Goal: Obtain resource: Download file/media

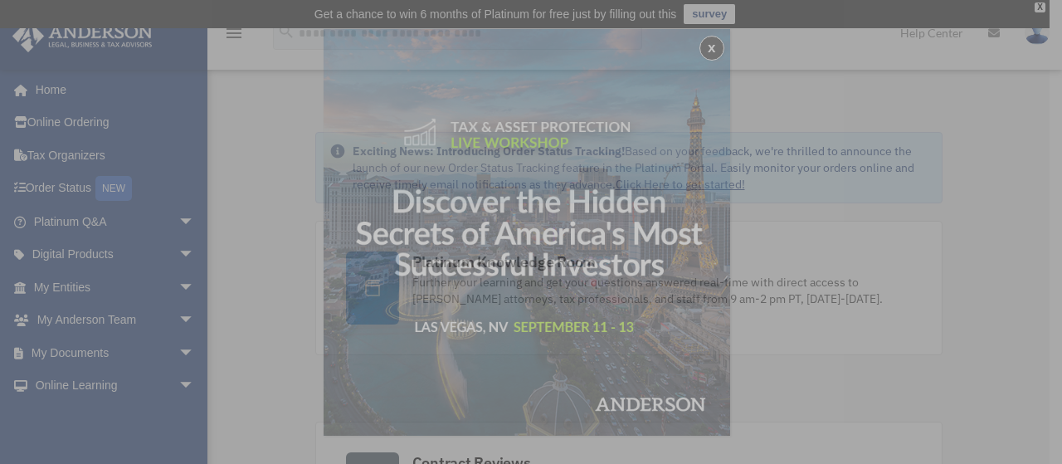
click at [265, 303] on div "x" at bounding box center [531, 232] width 1062 height 464
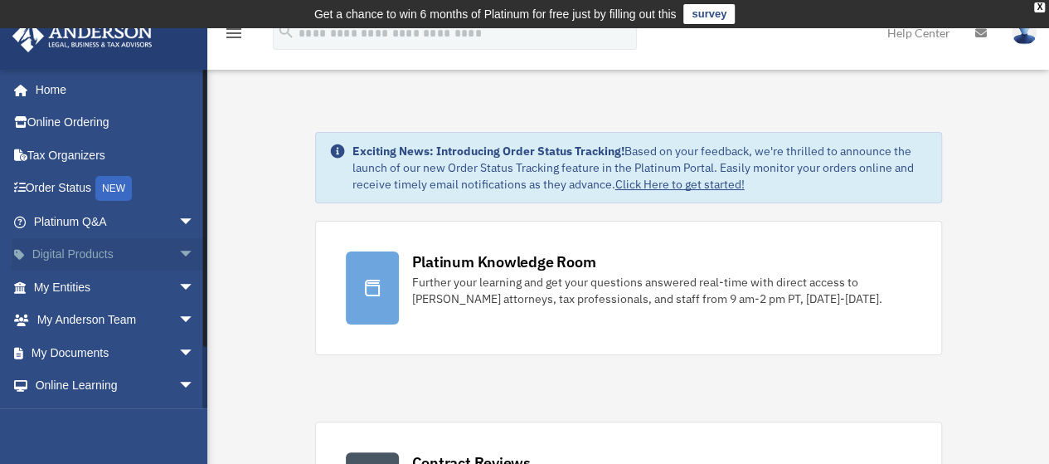
click at [178, 251] on span "arrow_drop_down" at bounding box center [194, 255] width 33 height 34
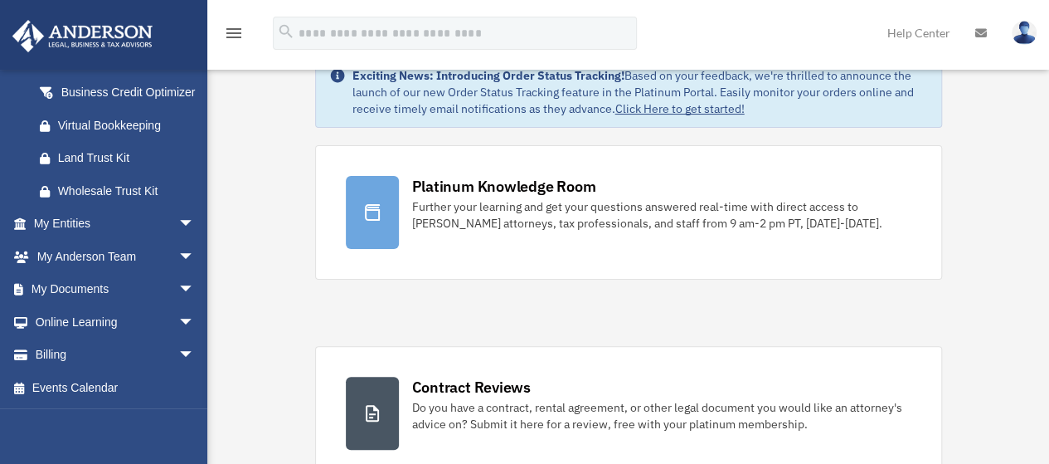
scroll to position [100, 0]
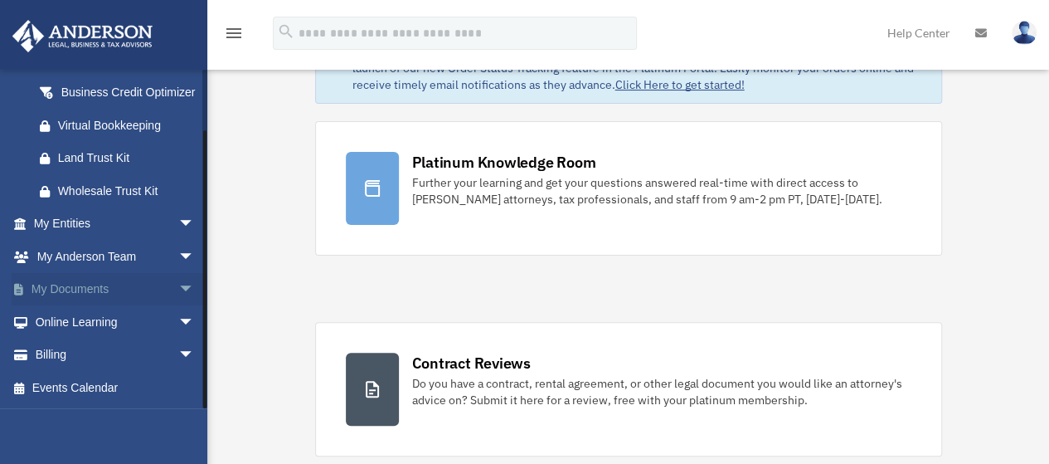
click at [178, 290] on span "arrow_drop_down" at bounding box center [194, 290] width 33 height 34
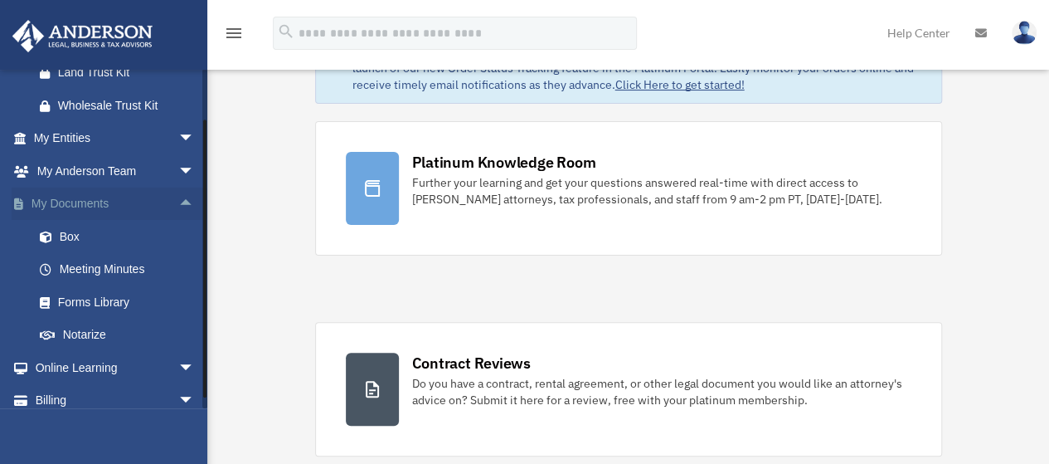
scroll to position [346, 0]
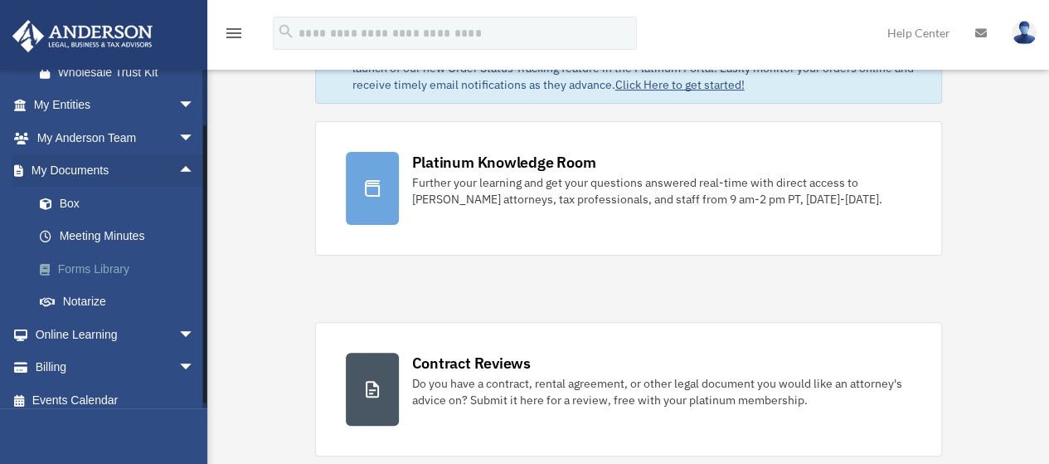
click at [123, 283] on link "Forms Library" at bounding box center [121, 268] width 197 height 33
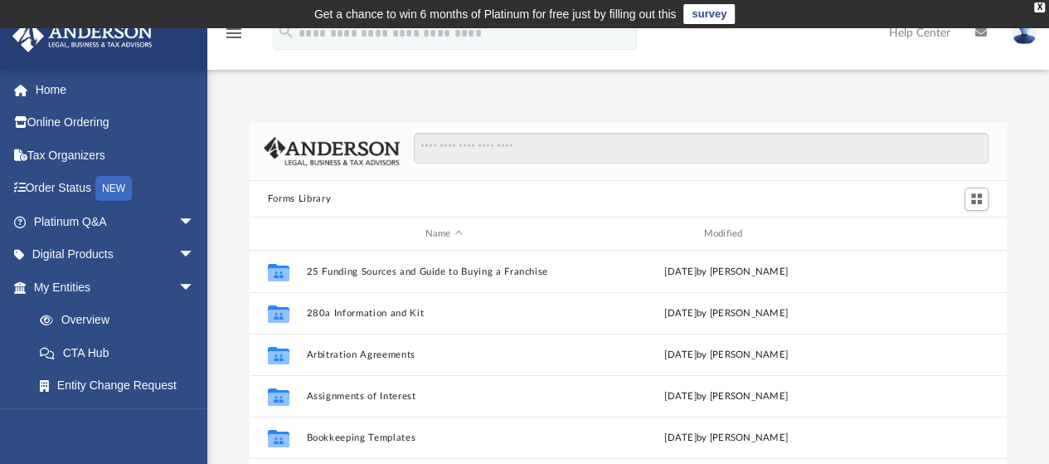
scroll to position [364, 745]
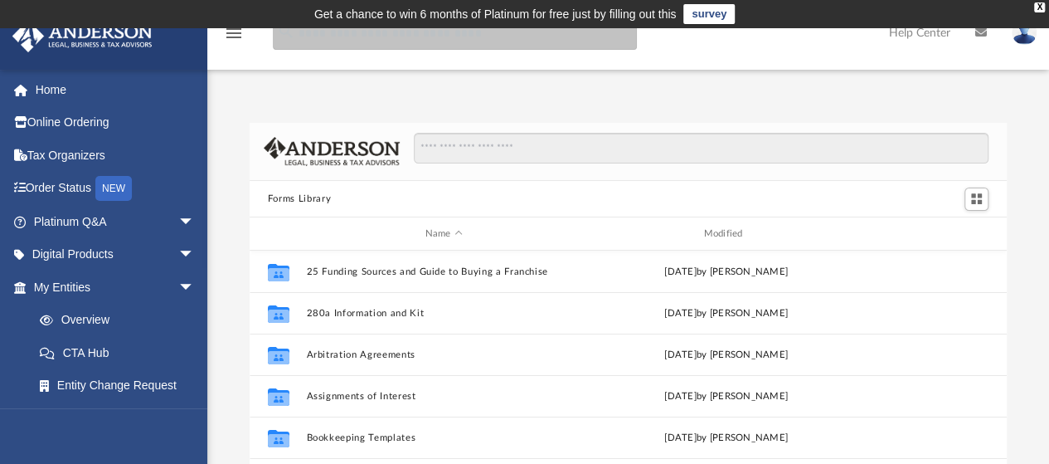
click at [524, 41] on input "search" at bounding box center [455, 33] width 364 height 33
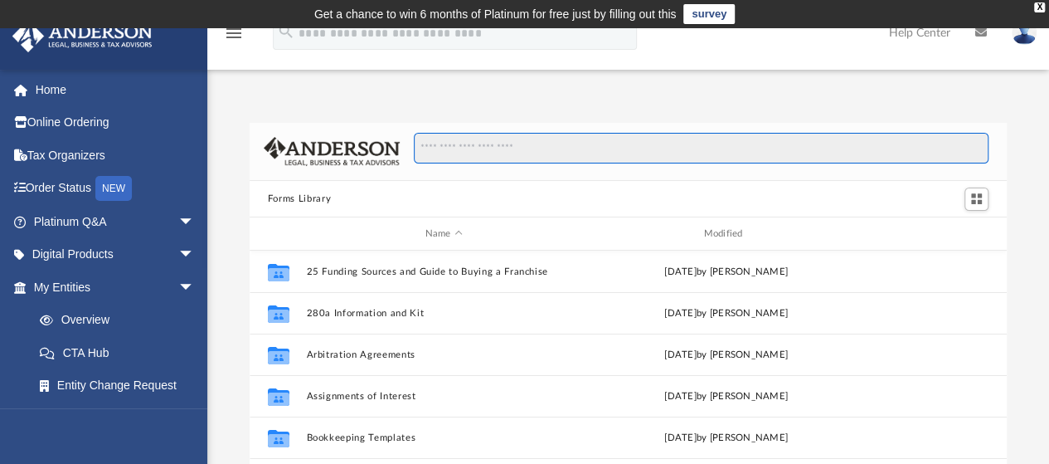
click at [501, 152] on input "Search files and folders" at bounding box center [701, 149] width 575 height 32
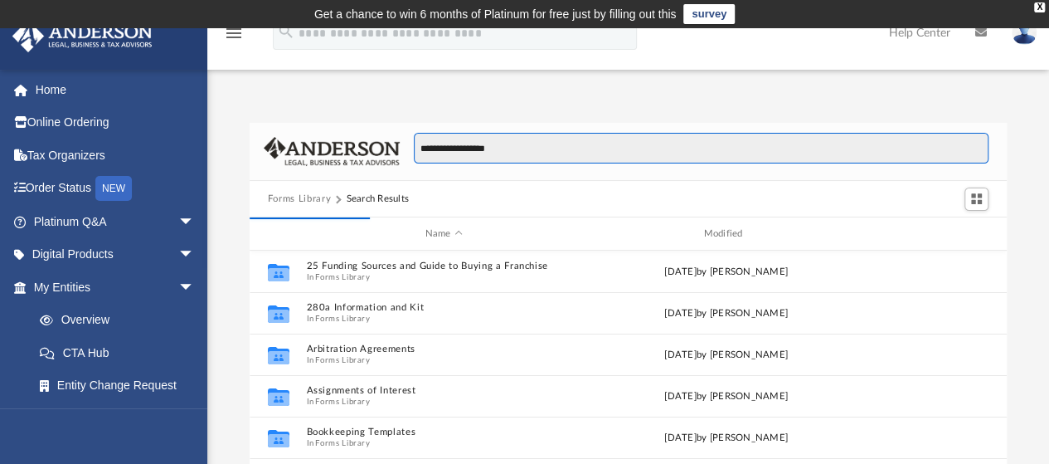
type input "**********"
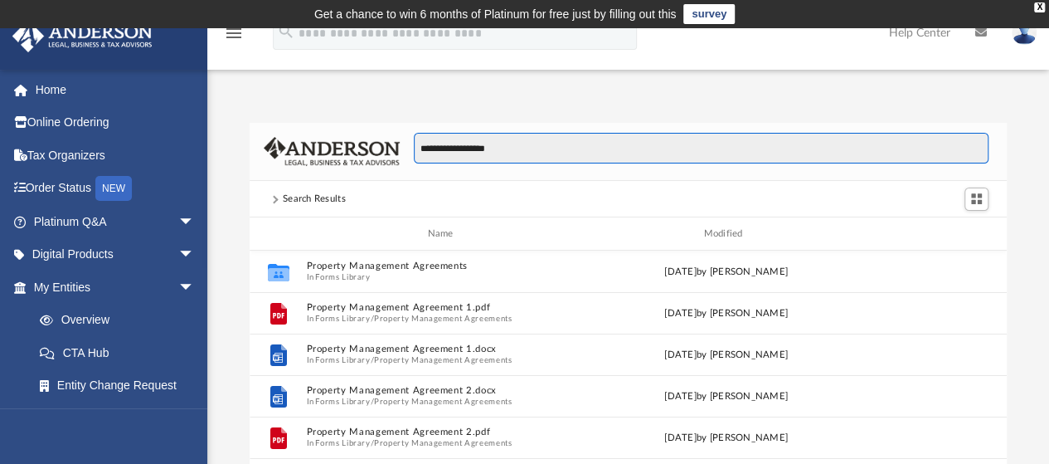
scroll to position [13, 13]
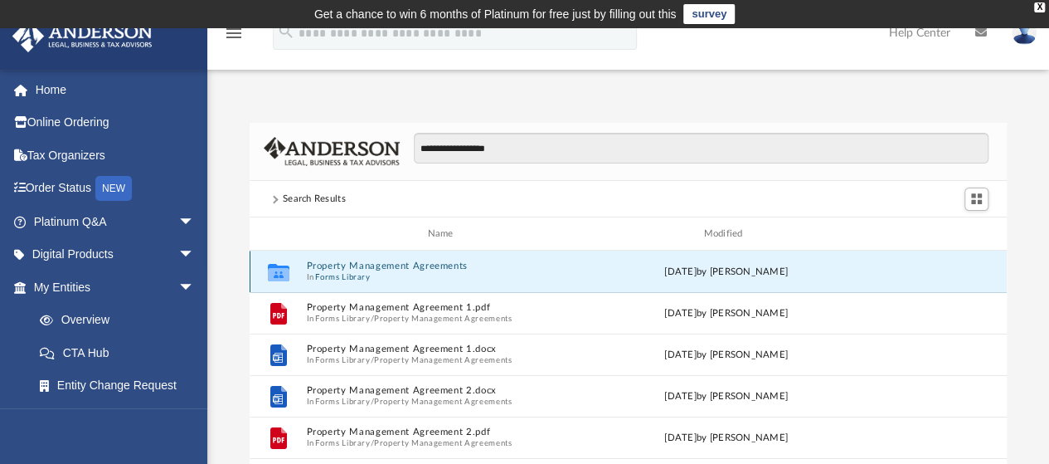
click at [455, 265] on button "Property Management Agreements" at bounding box center [443, 265] width 275 height 11
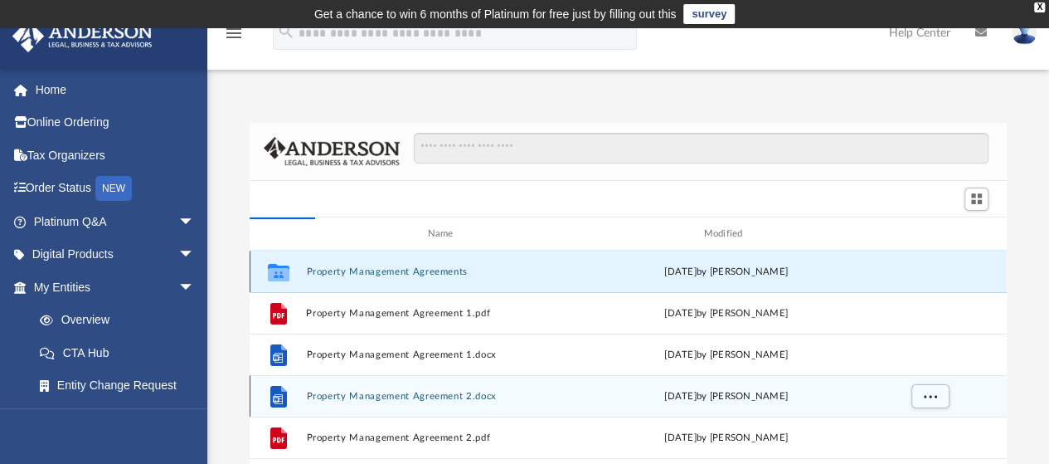
scroll to position [364, 745]
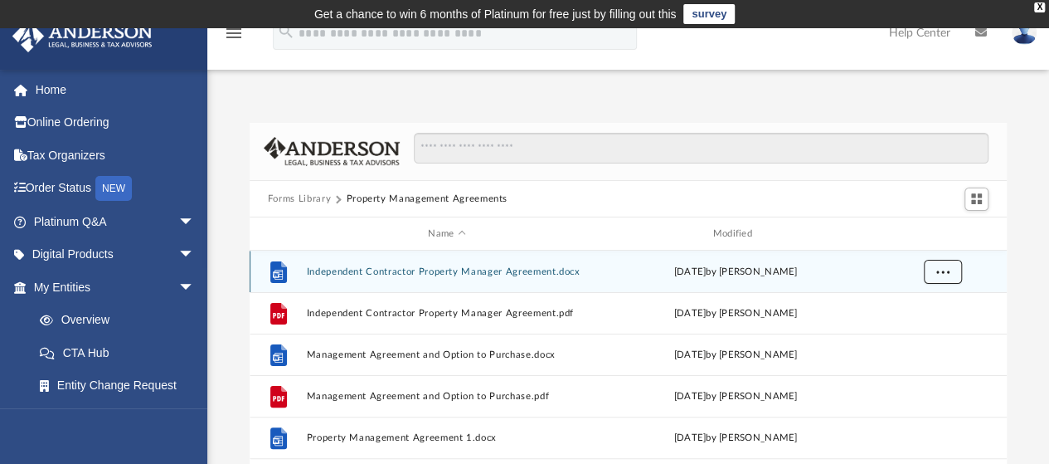
click at [938, 270] on span "More options" at bounding box center [942, 271] width 13 height 9
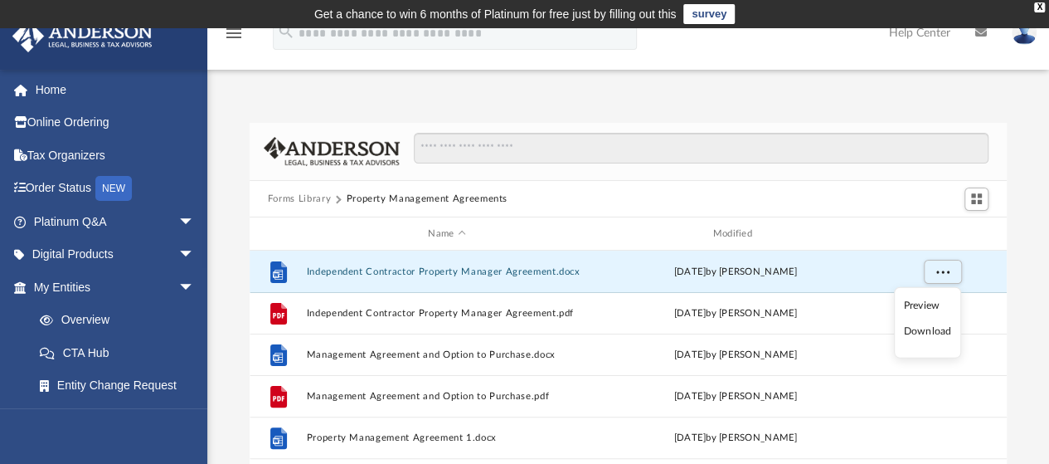
click at [926, 342] on ul "Preview Download" at bounding box center [927, 322] width 67 height 71
click at [905, 328] on li "Download" at bounding box center [927, 331] width 48 height 17
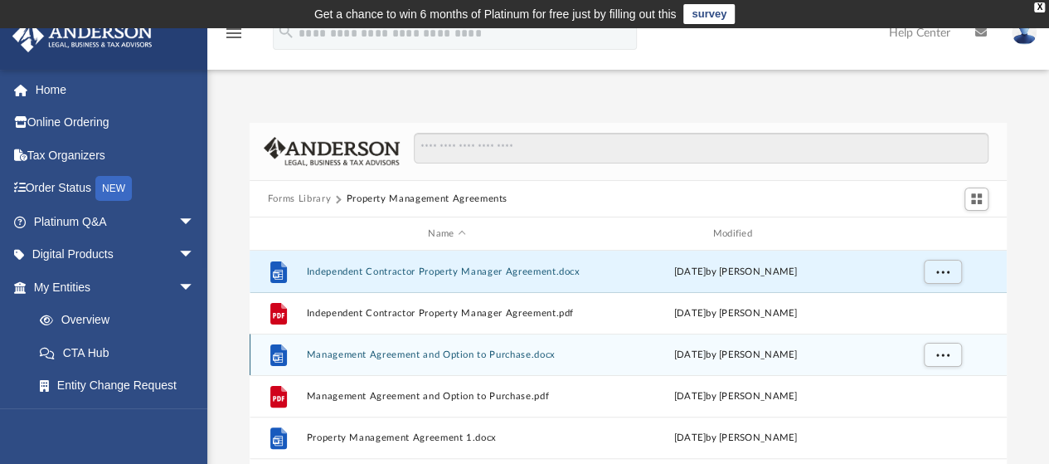
click at [406, 349] on button "Management Agreement and Option to Purchase.docx" at bounding box center [446, 354] width 281 height 11
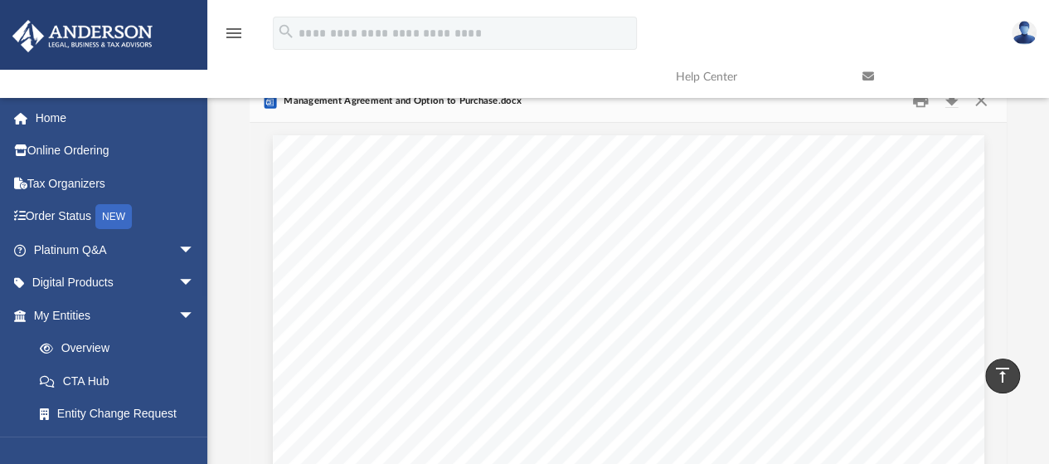
scroll to position [20, 0]
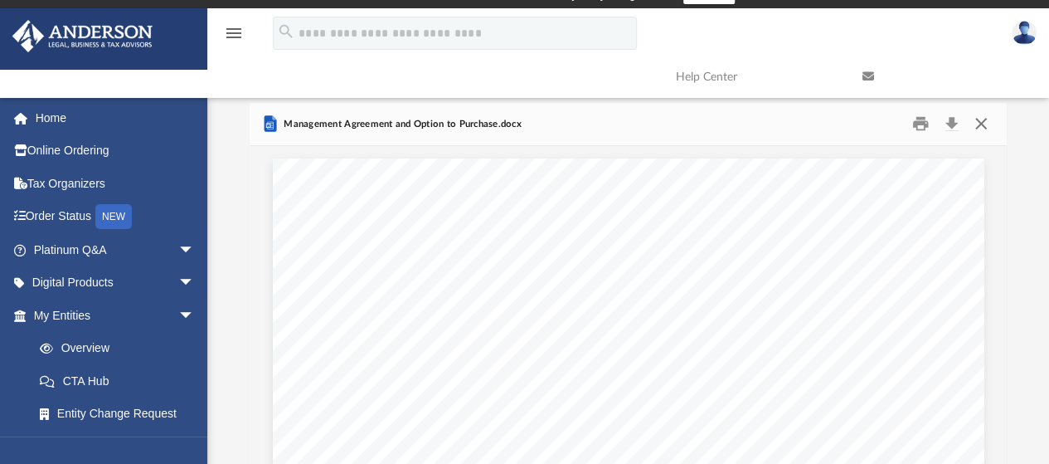
click at [985, 125] on button "Close" at bounding box center [981, 124] width 30 height 26
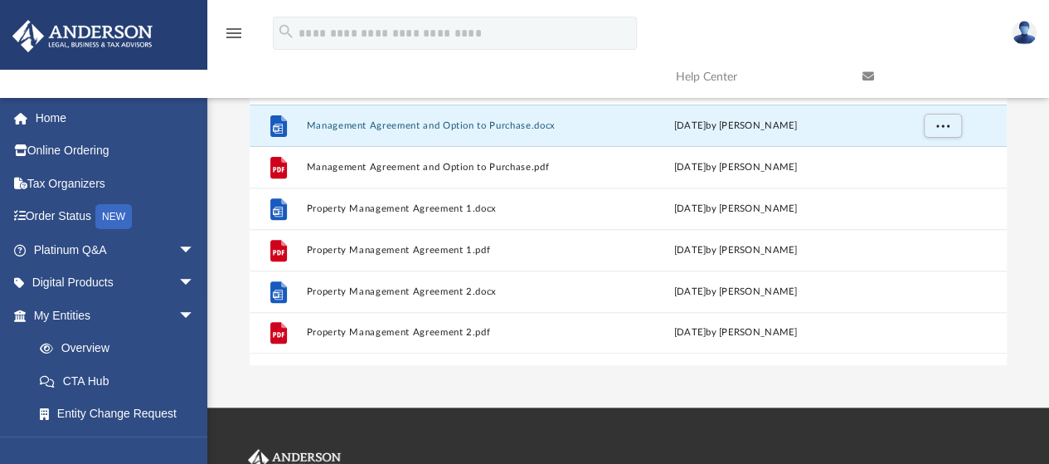
scroll to position [242, 0]
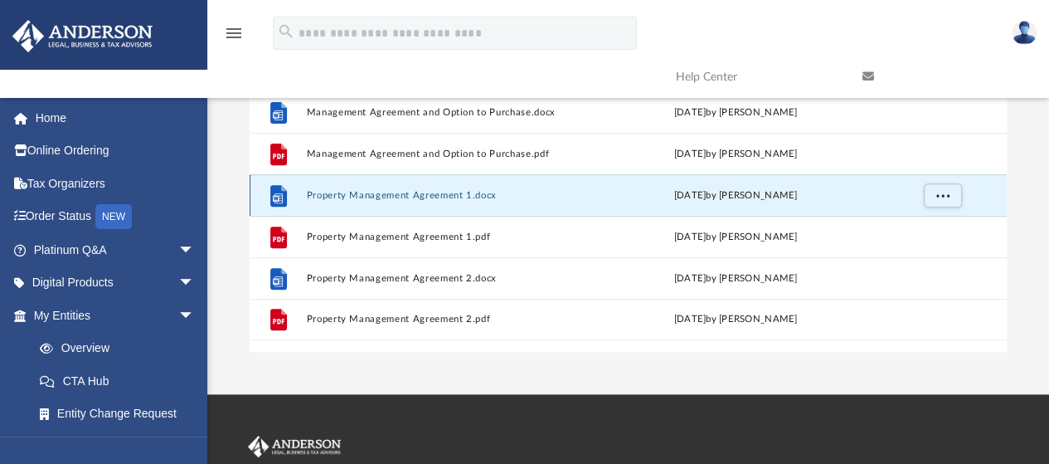
click at [350, 197] on button "Property Management Agreement 1.docx" at bounding box center [446, 195] width 281 height 11
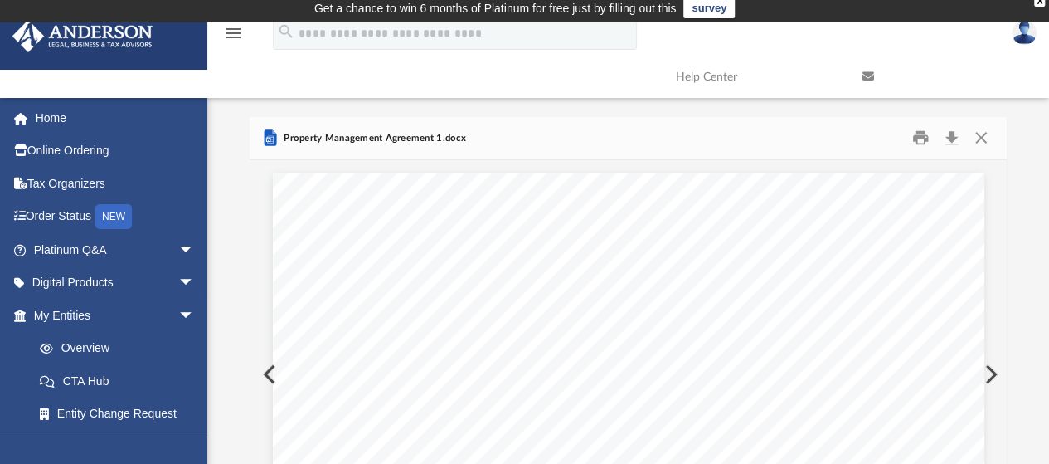
scroll to position [0, 0]
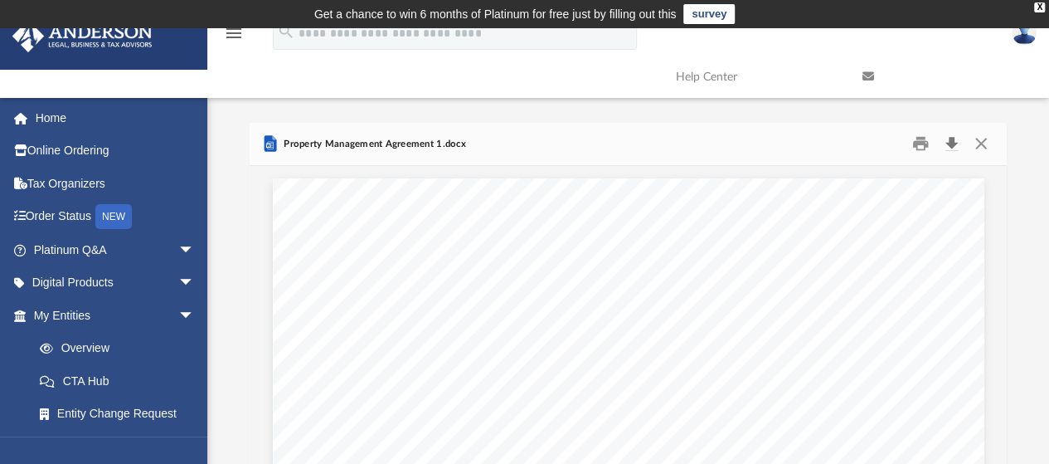
click at [955, 147] on button "Download" at bounding box center [952, 144] width 30 height 26
click at [986, 142] on button "Close" at bounding box center [981, 144] width 30 height 26
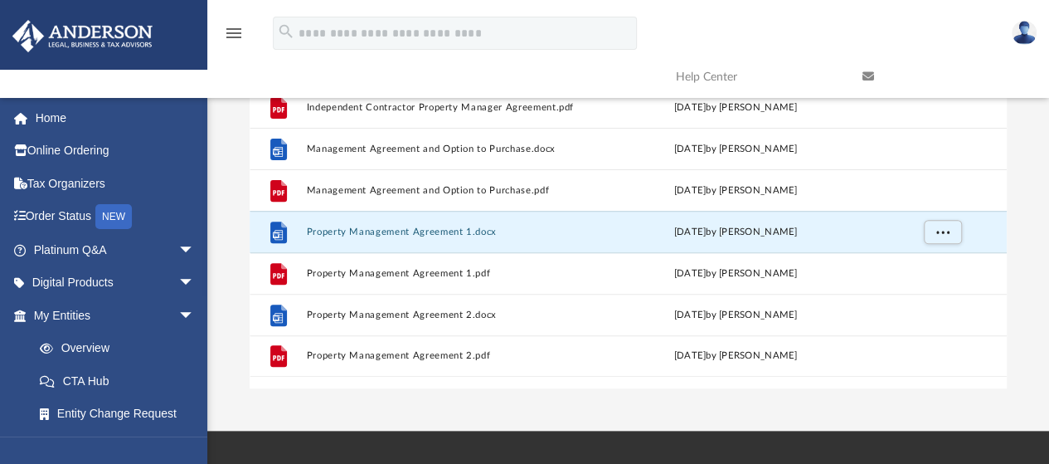
scroll to position [225, 0]
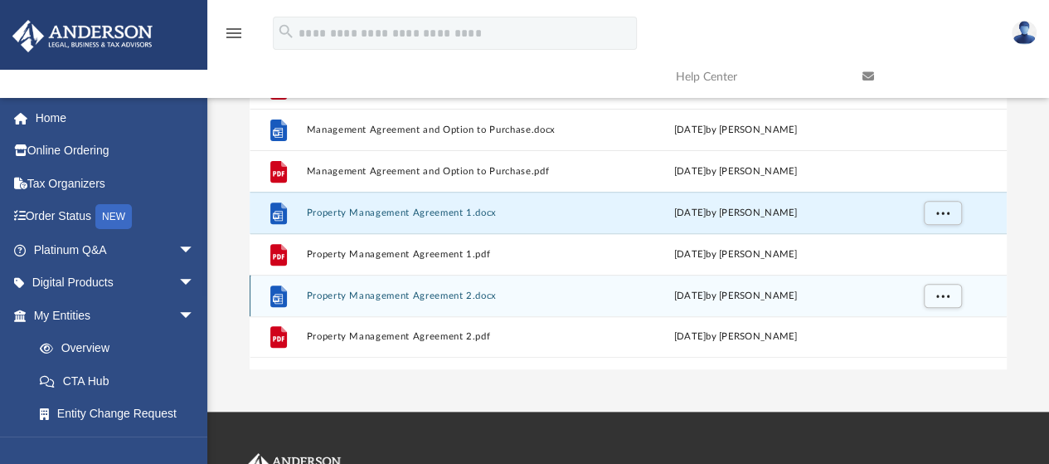
click at [447, 297] on button "Property Management Agreement 2.docx" at bounding box center [446, 295] width 281 height 11
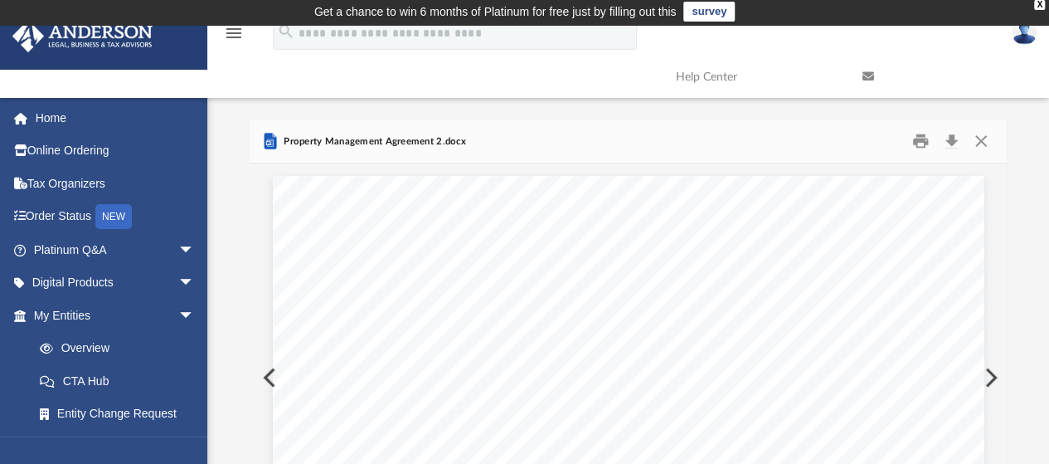
scroll to position [0, 0]
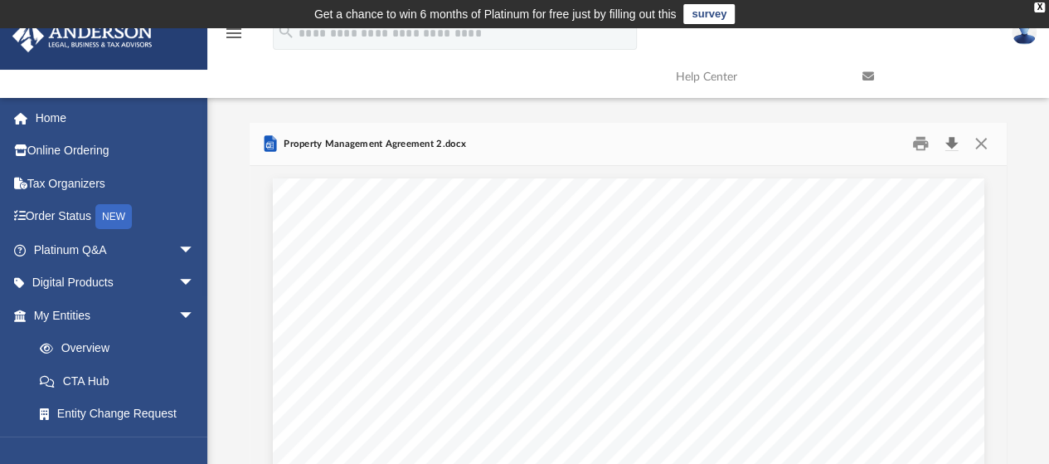
click at [949, 144] on button "Download" at bounding box center [952, 144] width 30 height 26
click at [985, 143] on button "Close" at bounding box center [981, 144] width 30 height 26
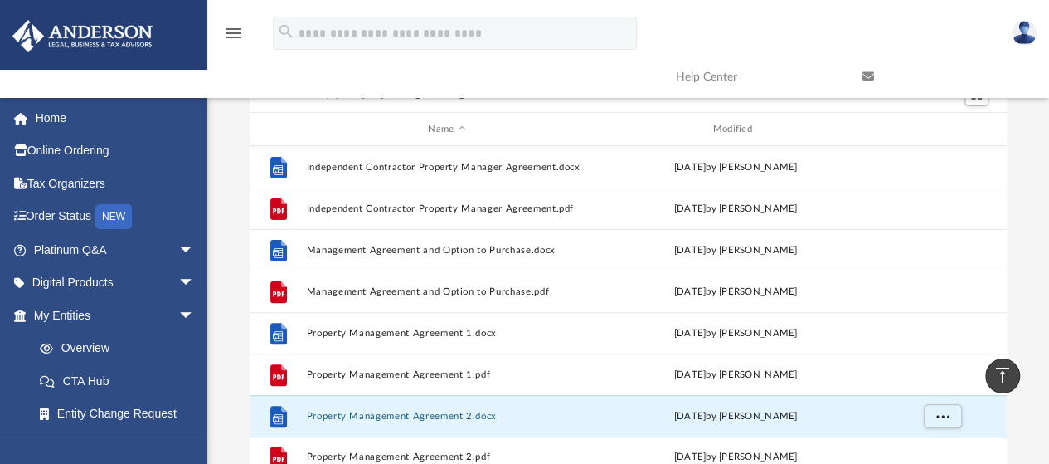
scroll to position [99, 0]
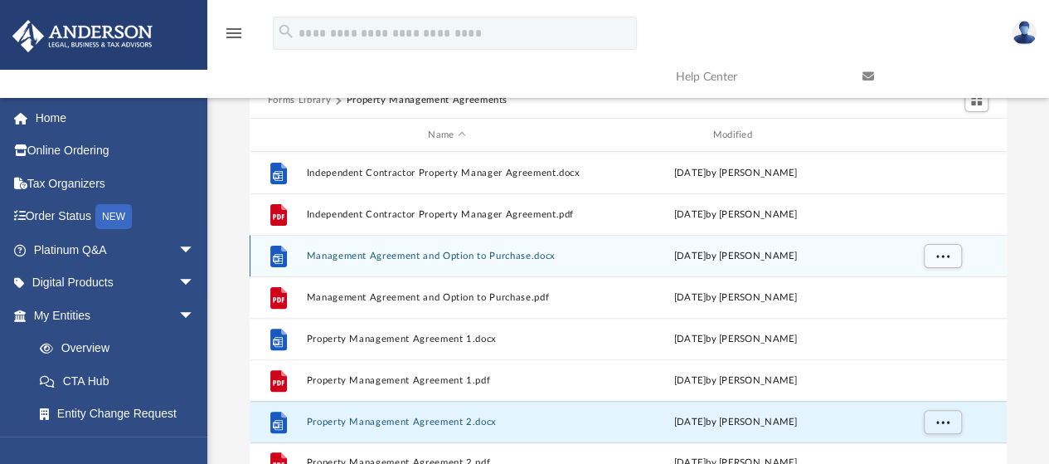
click at [470, 256] on button "Management Agreement and Option to Purchase.docx" at bounding box center [446, 256] width 281 height 11
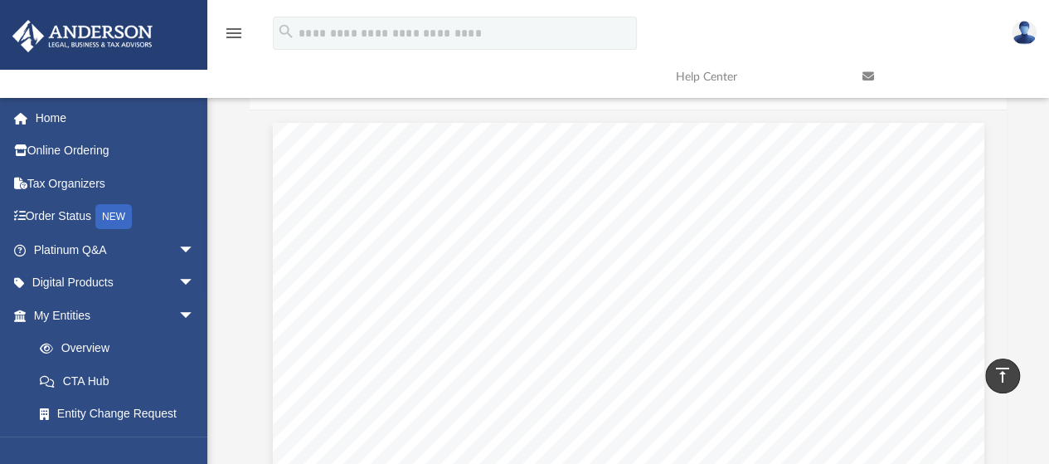
scroll to position [0, 0]
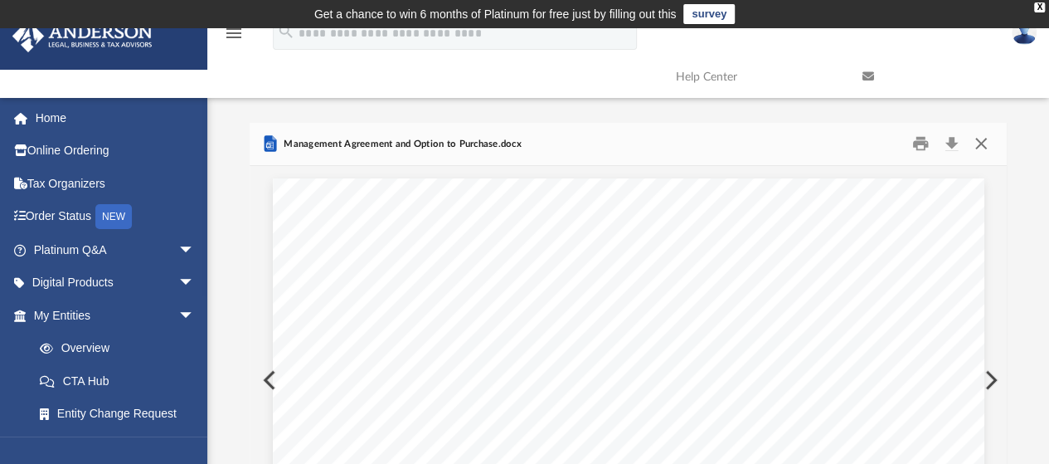
click at [982, 142] on button "Close" at bounding box center [981, 144] width 30 height 26
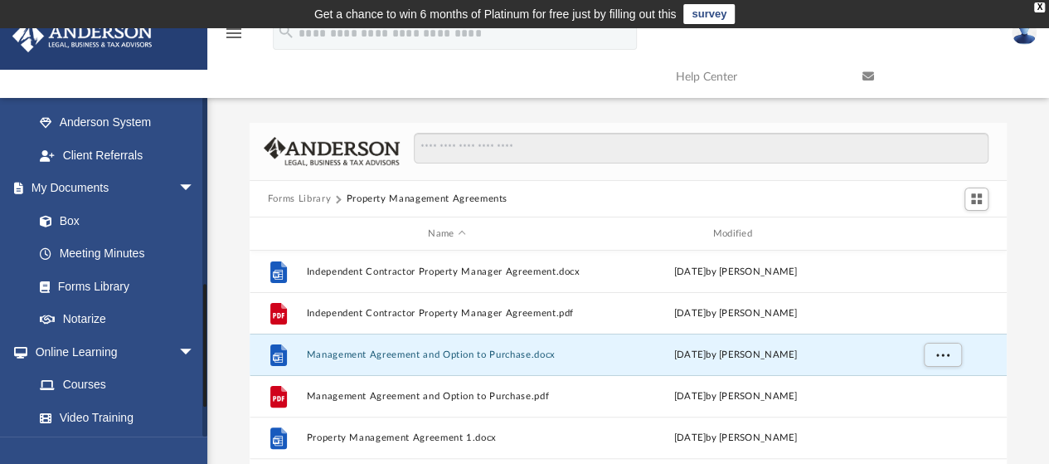
scroll to position [477, 0]
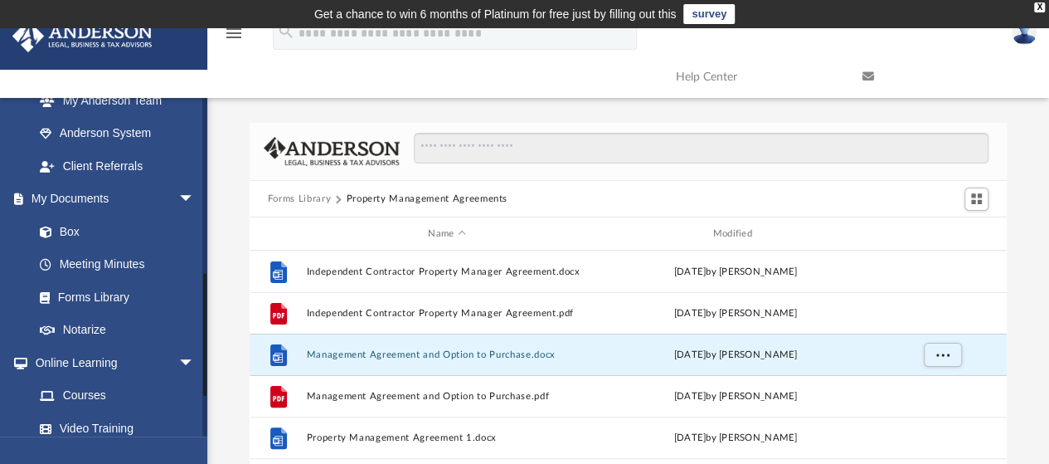
drag, startPoint x: 202, startPoint y: 225, endPoint x: 210, endPoint y: 334, distance: 109.8
click at [210, 334] on div "App kjm93vmi@gmail.com Sign Out kjm93vmi@gmail.com Home Online Ordering Tax Org…" at bounding box center [524, 333] width 1049 height 524
click at [66, 228] on link "Box" at bounding box center [121, 231] width 197 height 33
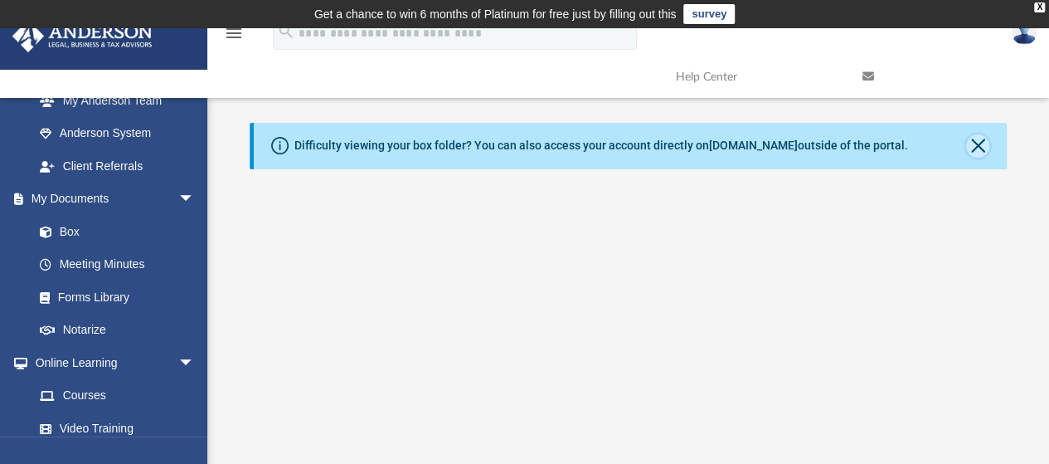
click at [981, 140] on button "Close" at bounding box center [977, 145] width 23 height 23
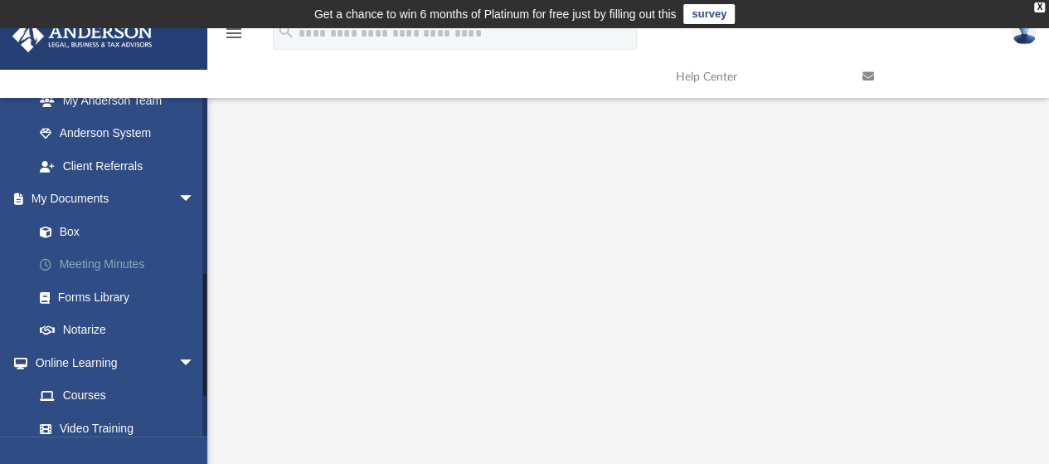
click at [102, 267] on link "Meeting Minutes" at bounding box center [121, 264] width 197 height 33
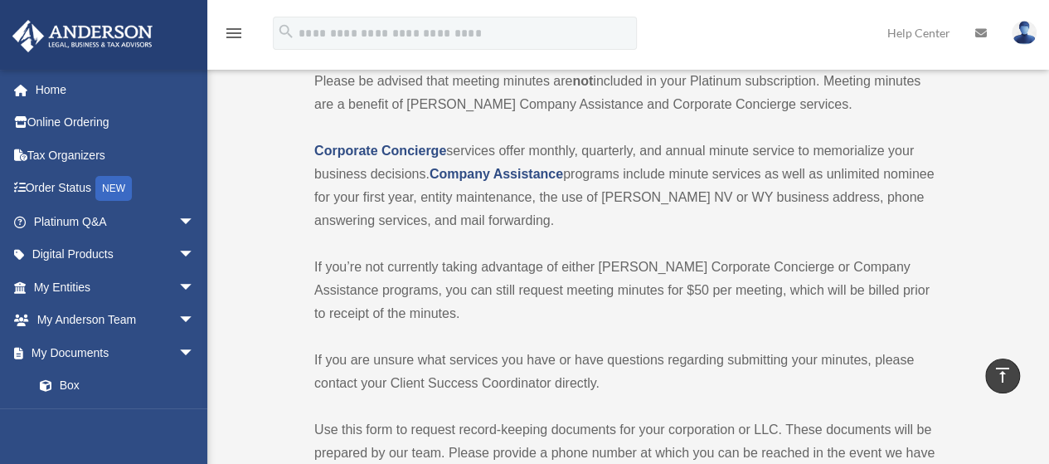
scroll to position [93, 0]
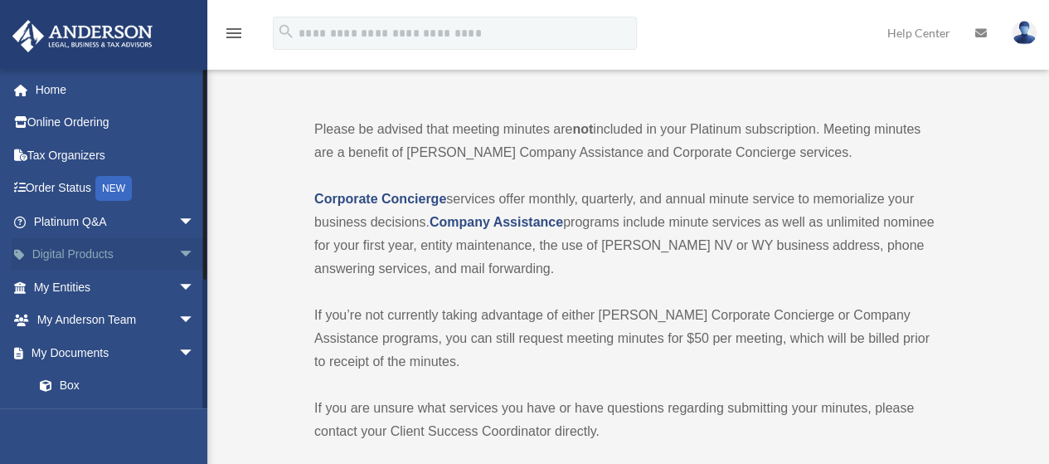
click at [178, 256] on span "arrow_drop_down" at bounding box center [194, 255] width 33 height 34
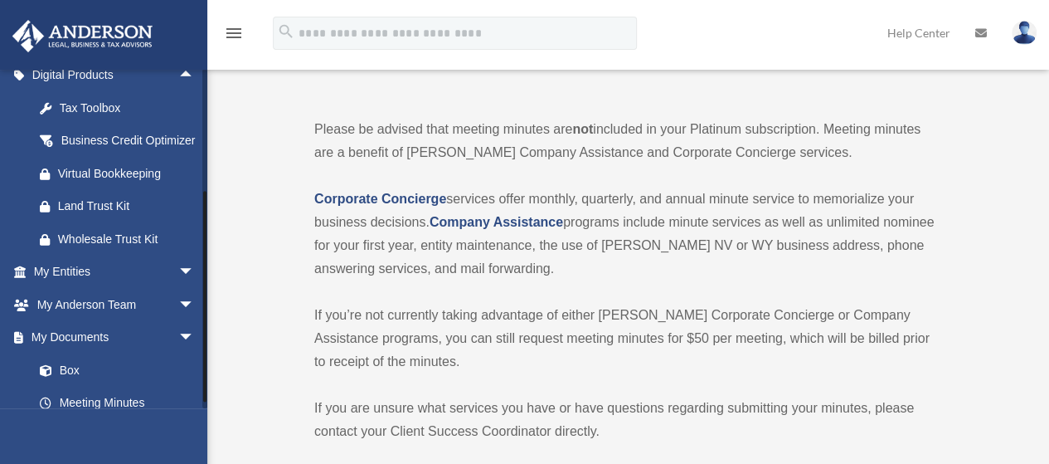
scroll to position [377, 0]
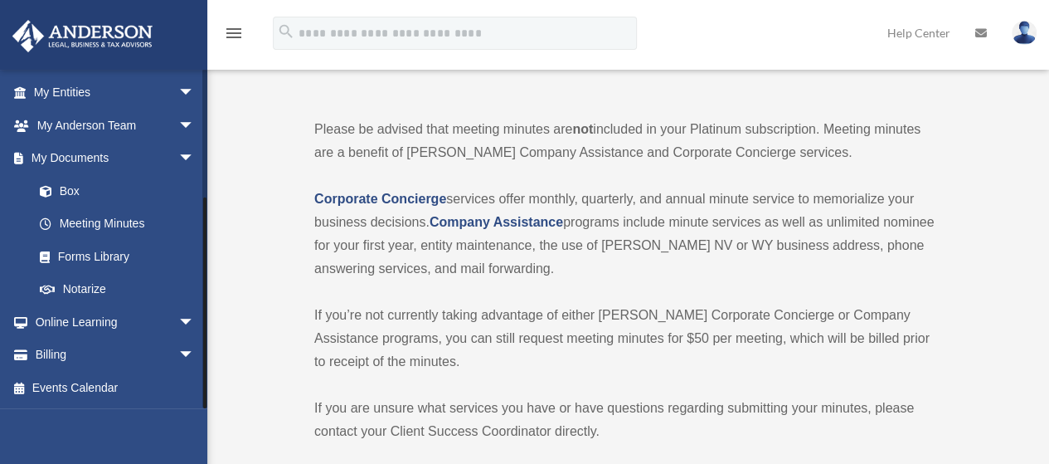
drag, startPoint x: 204, startPoint y: 293, endPoint x: 202, endPoint y: 326, distance: 33.2
click at [202, 326] on div at bounding box center [204, 238] width 5 height 339
click at [178, 94] on span "arrow_drop_down" at bounding box center [194, 93] width 33 height 34
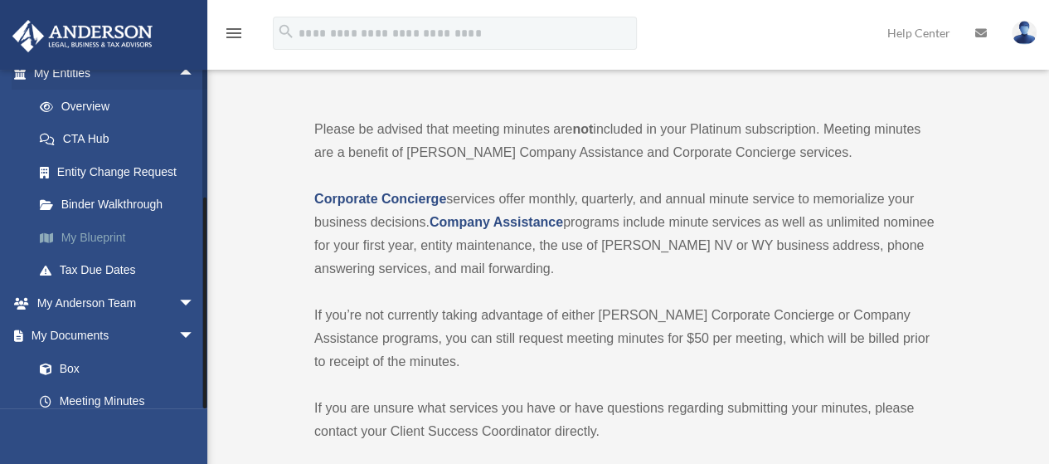
click at [102, 254] on link "My Blueprint" at bounding box center [121, 237] width 197 height 33
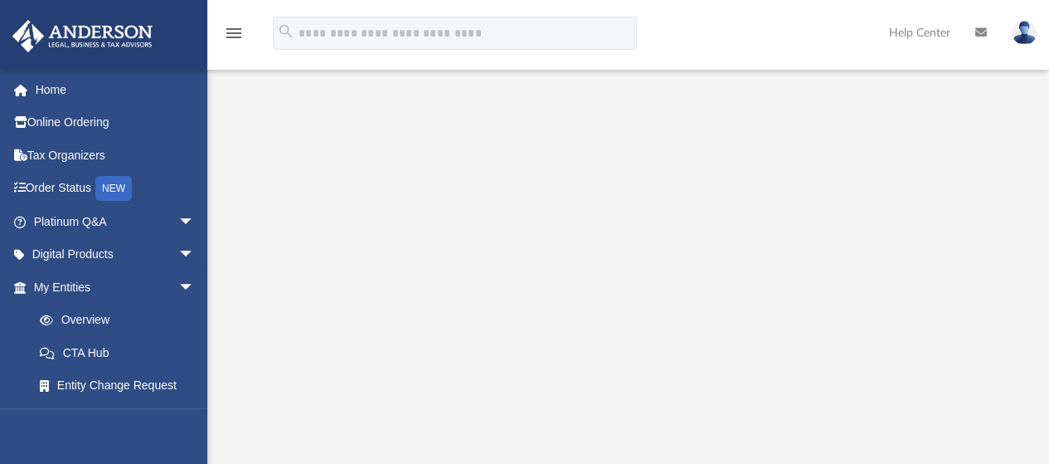
scroll to position [66, 0]
click at [70, 190] on link "Order Status NEW" at bounding box center [116, 189] width 208 height 34
click at [178, 288] on span "arrow_drop_down" at bounding box center [194, 287] width 33 height 34
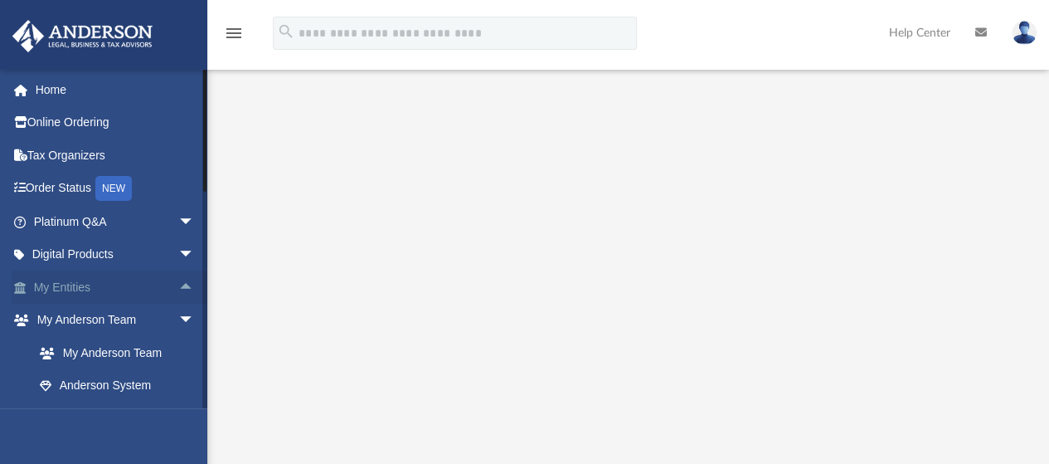
click at [178, 285] on span "arrow_drop_up" at bounding box center [194, 287] width 33 height 34
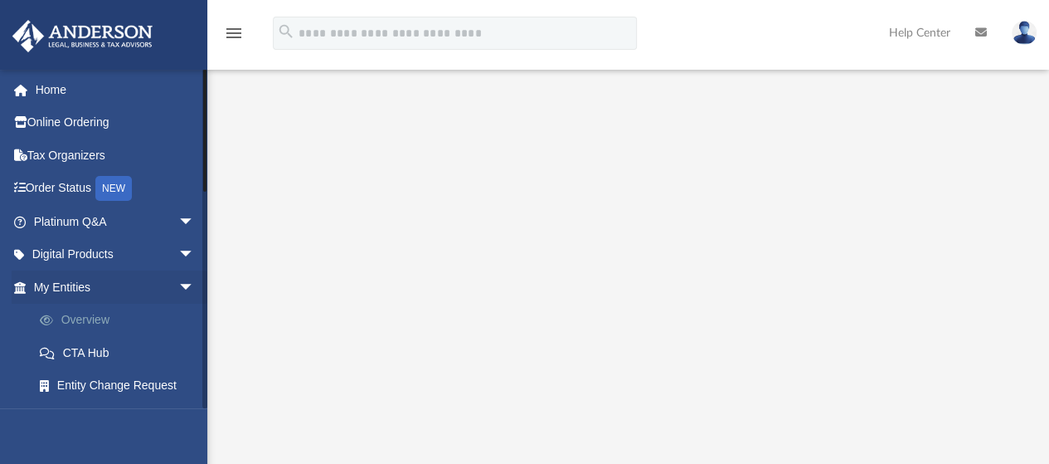
click at [100, 323] on link "Overview" at bounding box center [121, 320] width 197 height 33
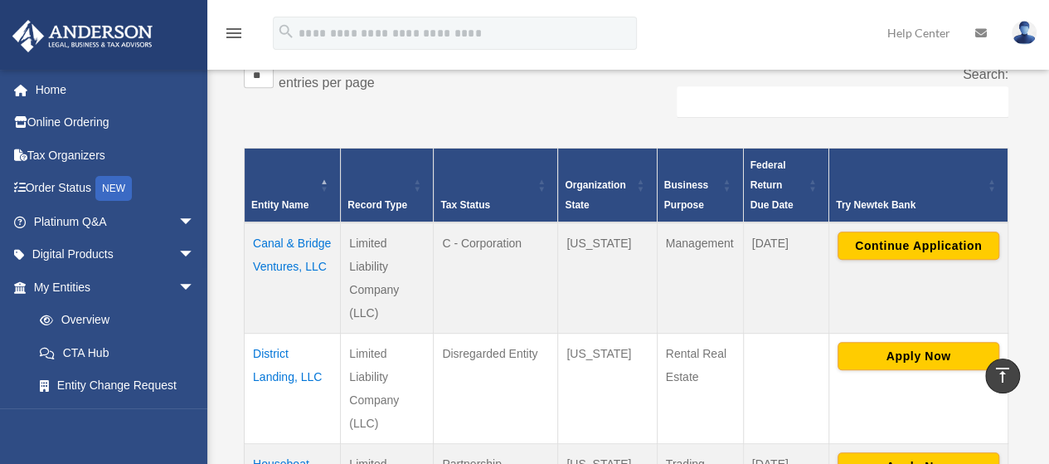
scroll to position [56, 0]
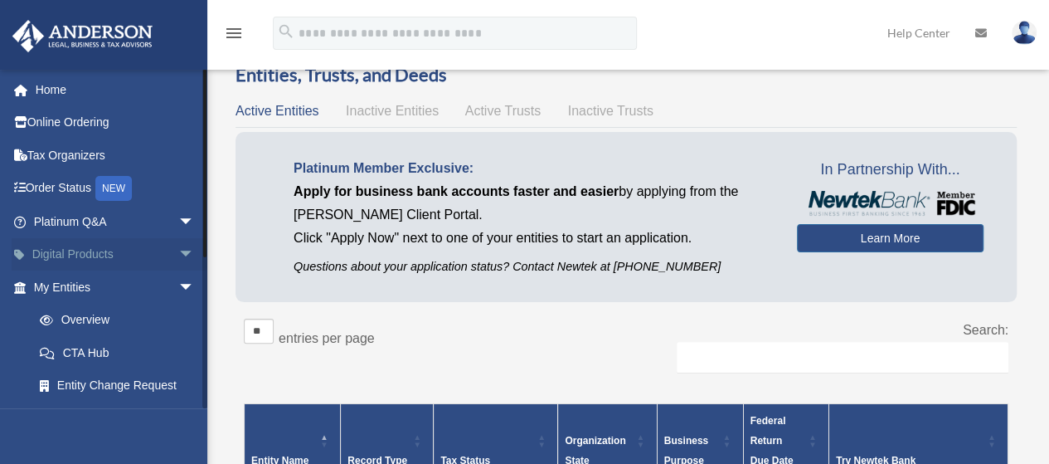
click at [178, 251] on span "arrow_drop_down" at bounding box center [194, 255] width 33 height 34
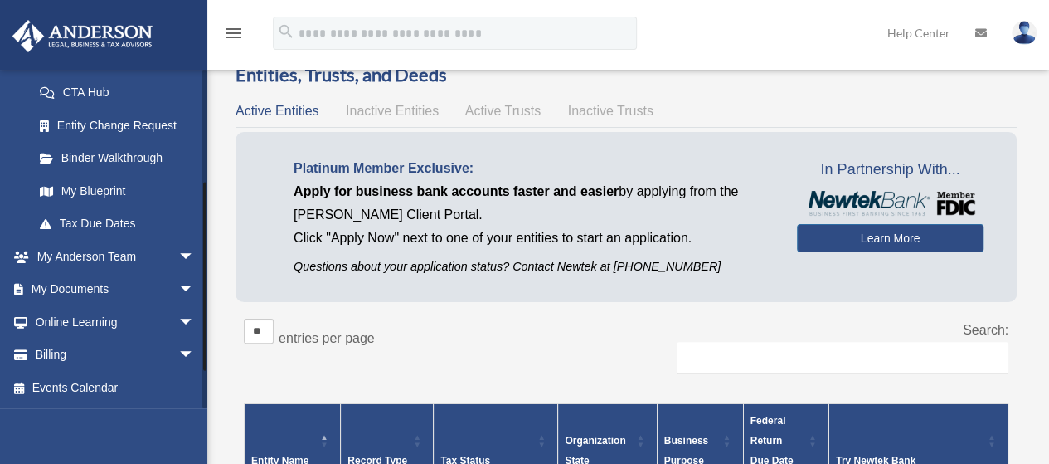
scroll to position [443, 0]
click at [178, 289] on span "arrow_drop_down" at bounding box center [194, 290] width 33 height 34
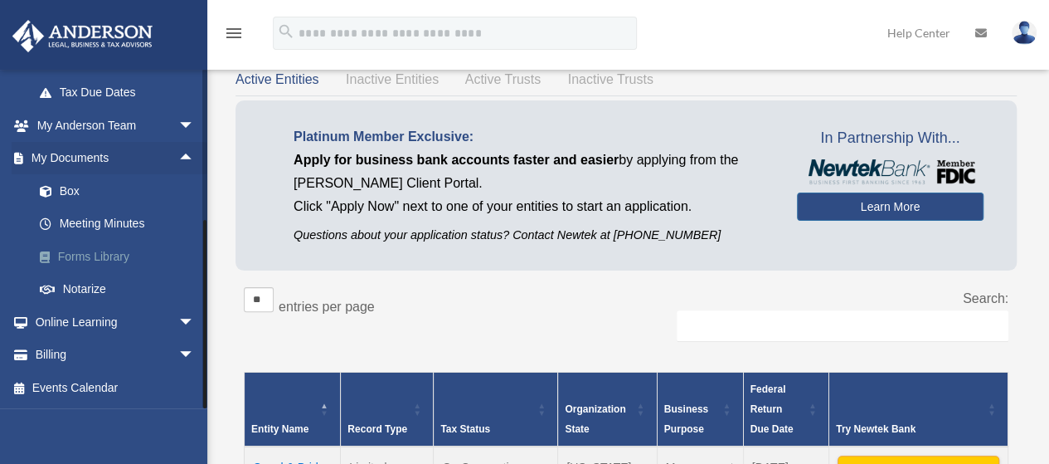
scroll to position [123, 0]
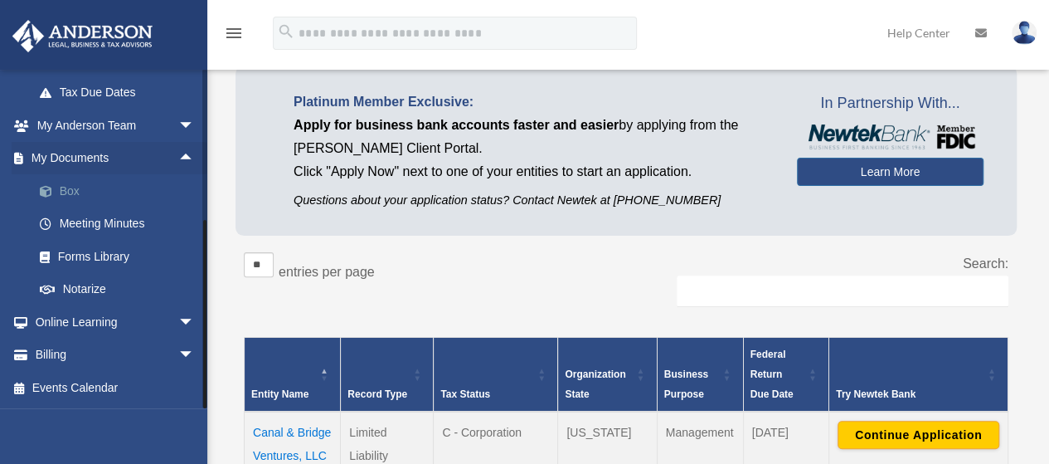
click at [64, 191] on link "Box" at bounding box center [121, 190] width 197 height 33
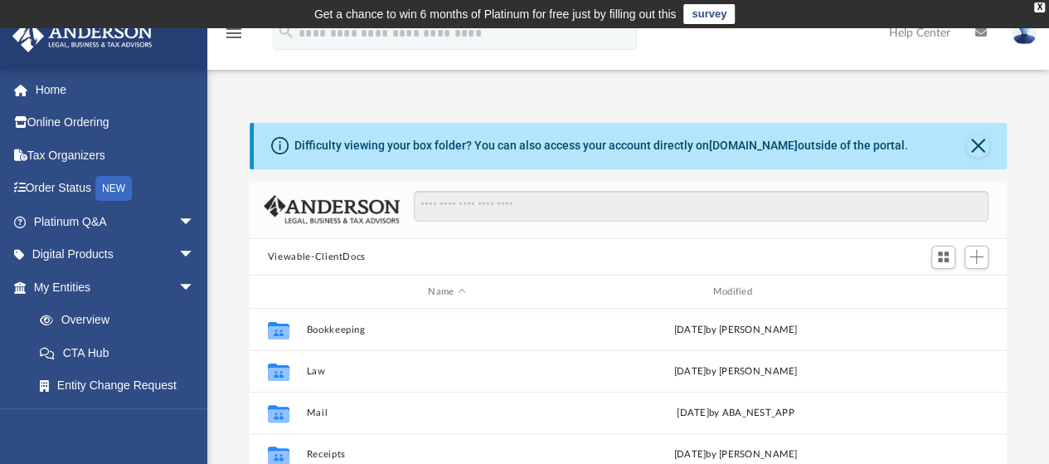
scroll to position [364, 745]
click at [979, 143] on button "Close" at bounding box center [977, 145] width 23 height 23
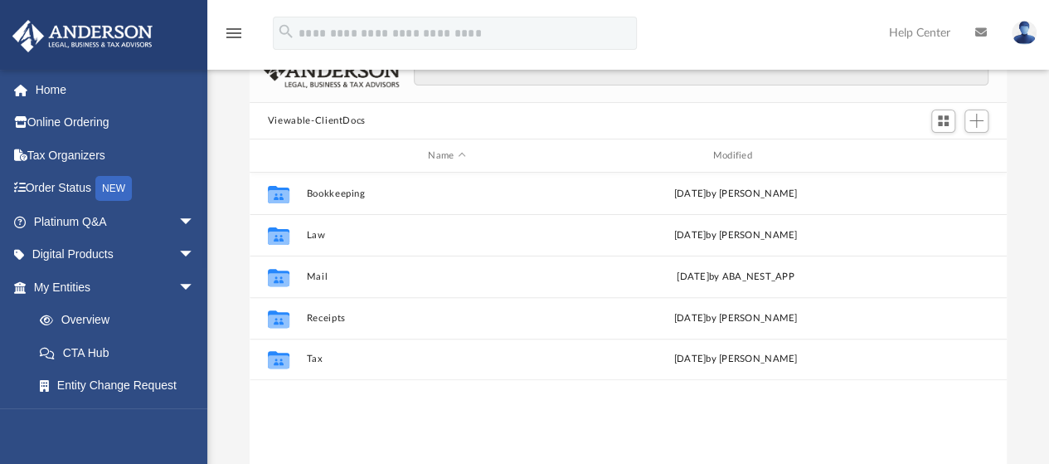
scroll to position [82, 0]
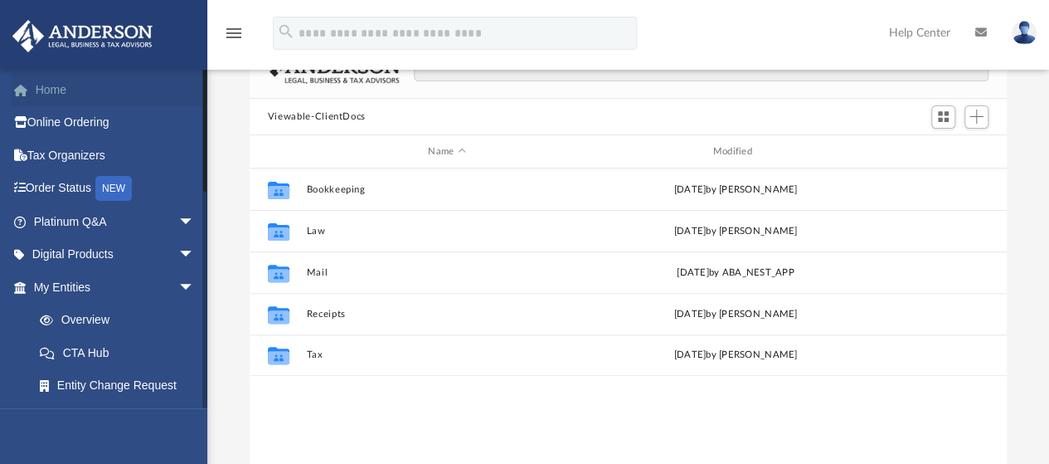
click at [53, 84] on link "Home" at bounding box center [116, 89] width 208 height 33
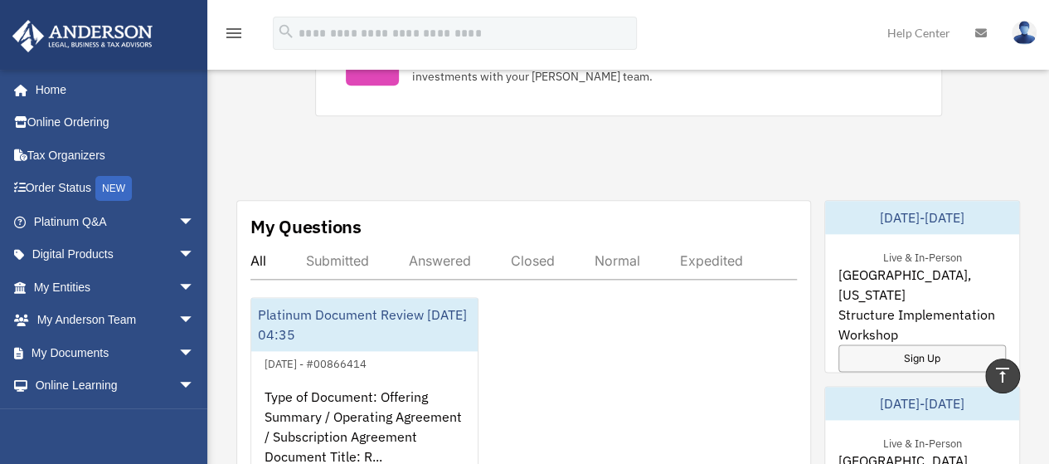
scroll to position [807, 0]
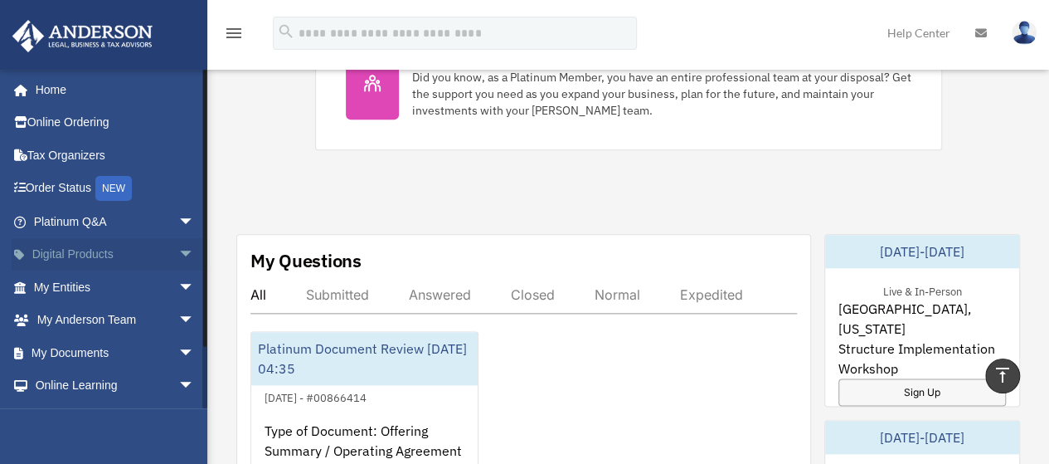
click at [178, 255] on span "arrow_drop_down" at bounding box center [194, 255] width 33 height 34
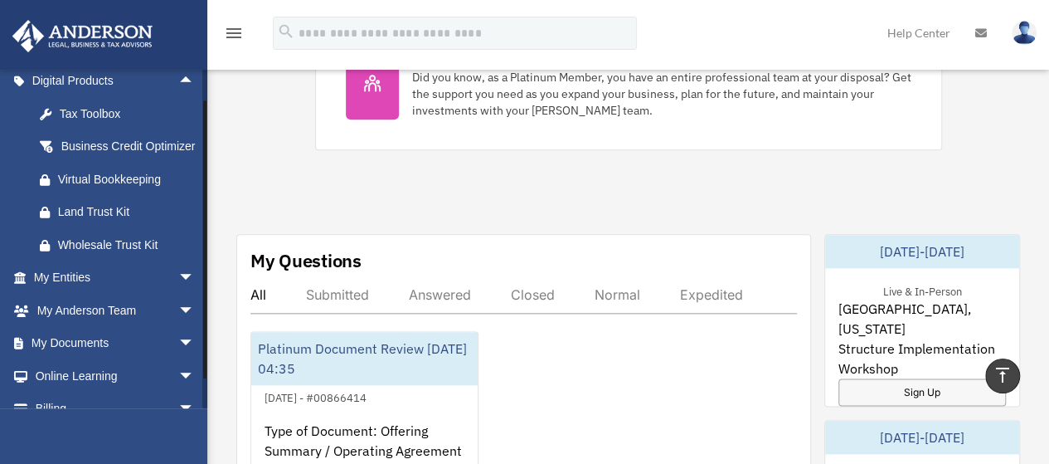
drag, startPoint x: 204, startPoint y: 289, endPoint x: 205, endPoint y: 333, distance: 44.0
click at [205, 333] on div at bounding box center [204, 239] width 3 height 278
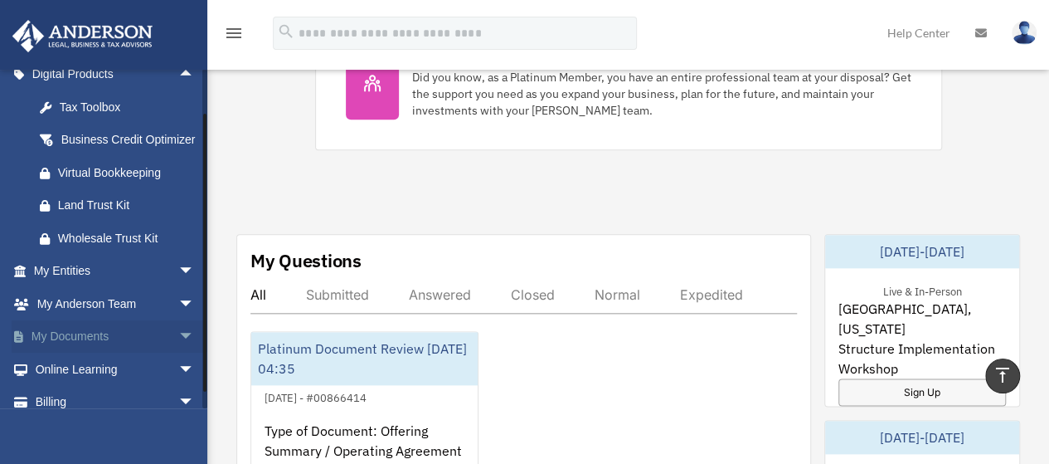
click at [178, 354] on span "arrow_drop_down" at bounding box center [194, 337] width 33 height 34
click at [178, 289] on span "arrow_drop_down" at bounding box center [194, 272] width 33 height 34
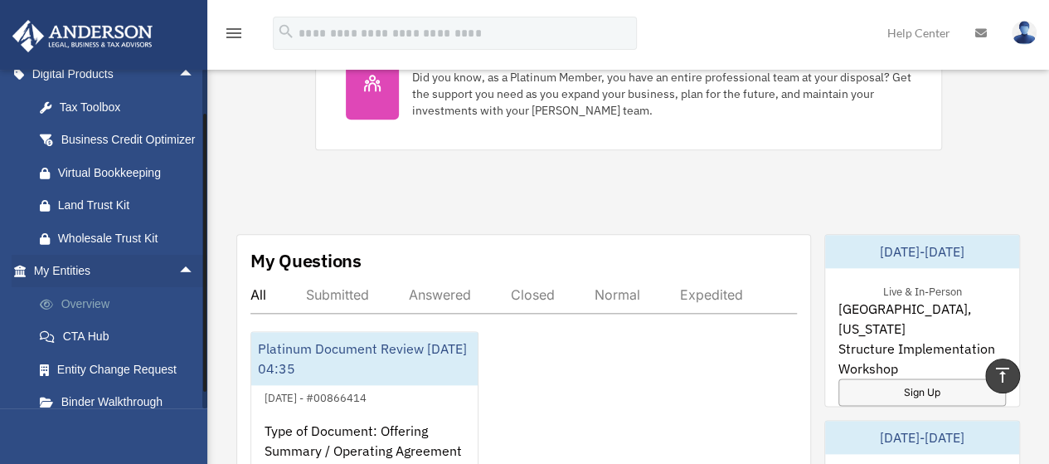
click at [96, 319] on link "Overview" at bounding box center [121, 303] width 197 height 33
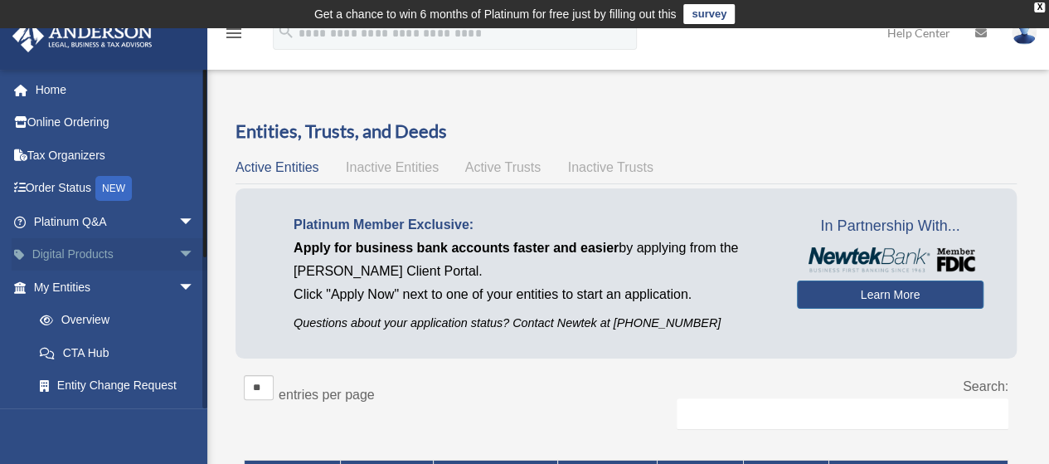
click at [178, 250] on span "arrow_drop_down" at bounding box center [194, 255] width 33 height 34
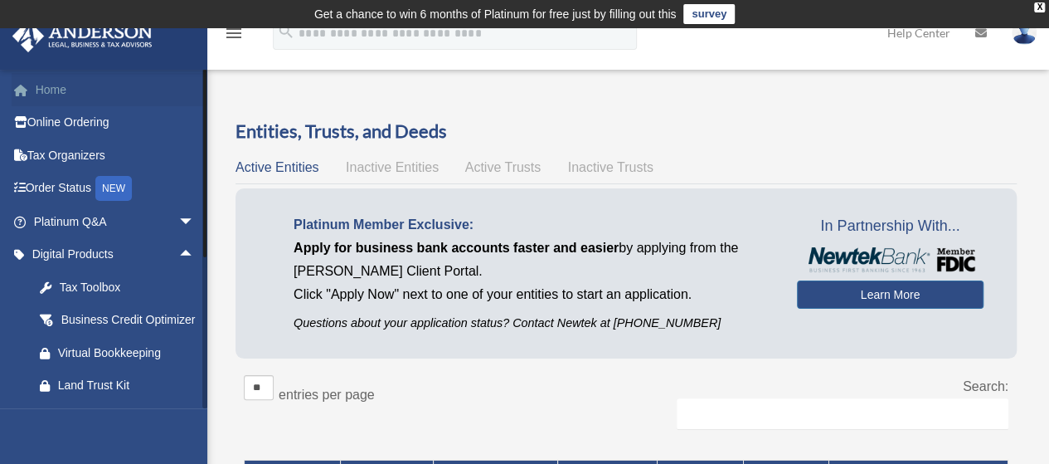
click at [50, 89] on link "Home" at bounding box center [116, 89] width 208 height 33
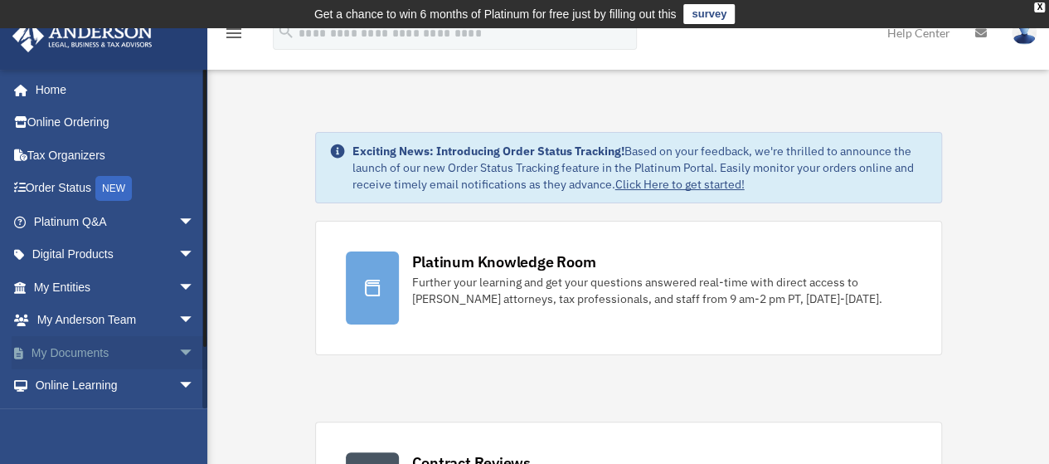
click at [178, 349] on span "arrow_drop_down" at bounding box center [194, 353] width 33 height 34
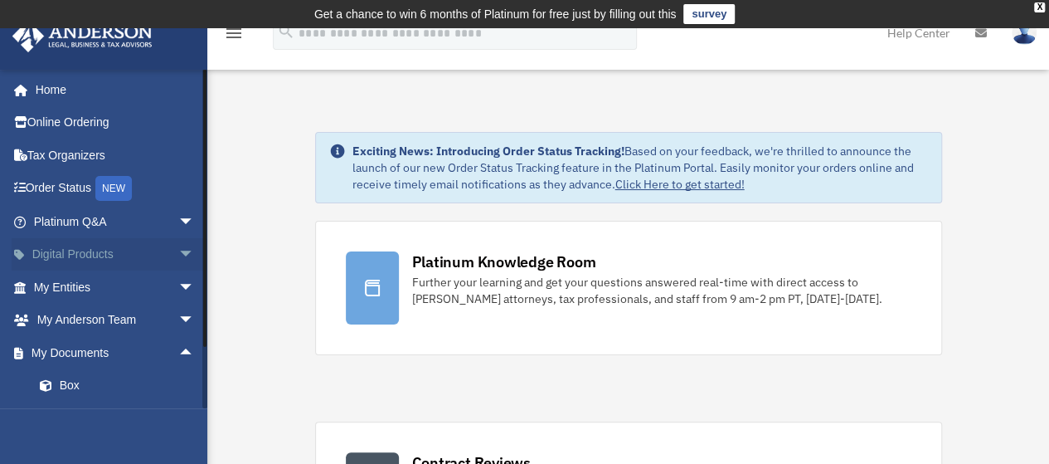
click at [178, 253] on span "arrow_drop_down" at bounding box center [194, 255] width 33 height 34
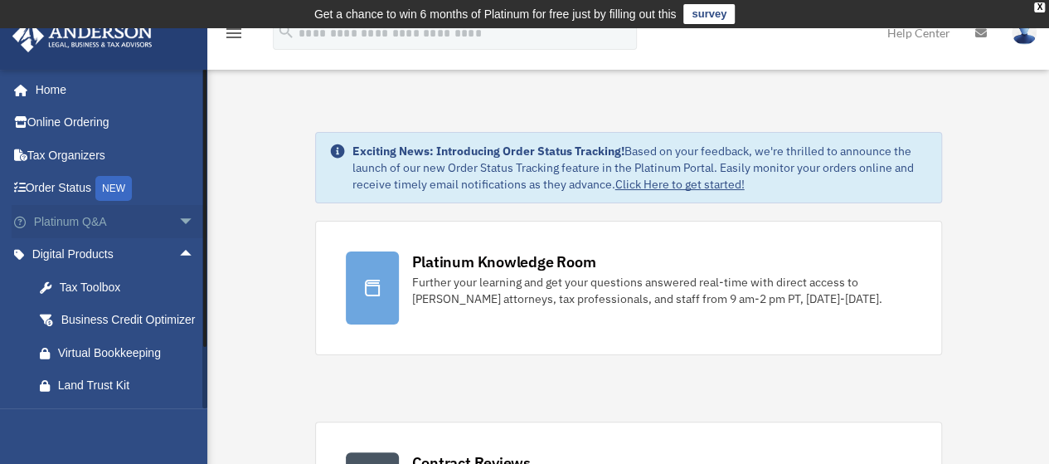
click at [178, 220] on span "arrow_drop_down" at bounding box center [194, 222] width 33 height 34
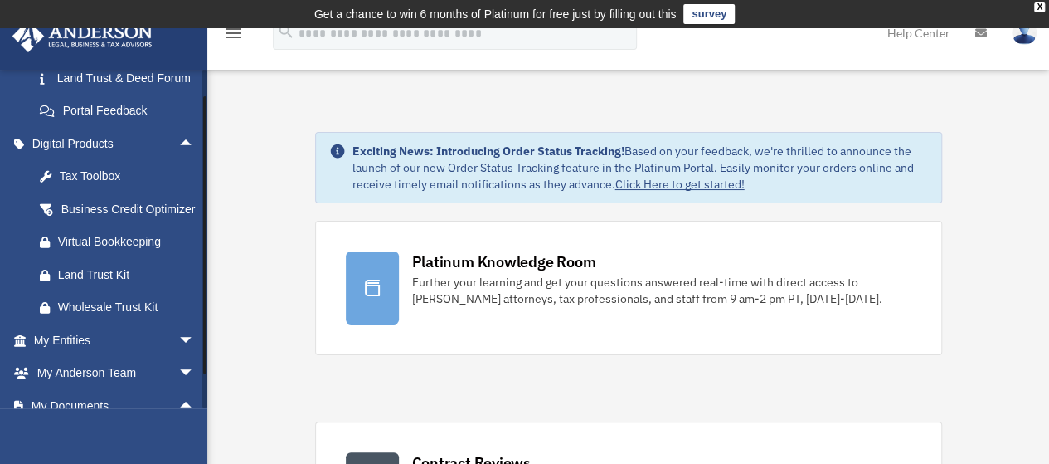
scroll to position [733, 0]
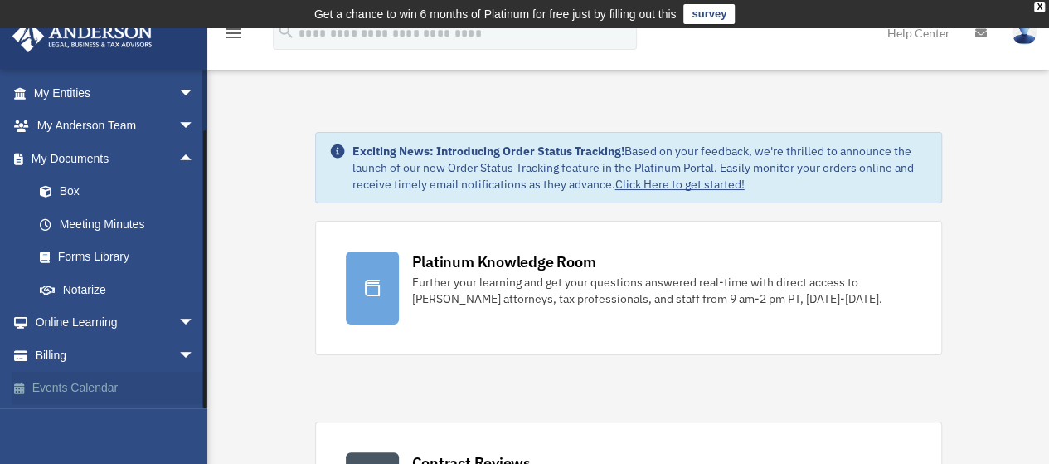
drag, startPoint x: 205, startPoint y: 293, endPoint x: 196, endPoint y: 391, distance: 98.3
click at [196, 391] on div "kjm93vmi@gmail.com Sign Out kjm93vmi@gmail.com Home Online Ordering Tax Organiz…" at bounding box center [103, 238] width 207 height 339
click at [178, 124] on span "arrow_drop_down" at bounding box center [194, 127] width 33 height 34
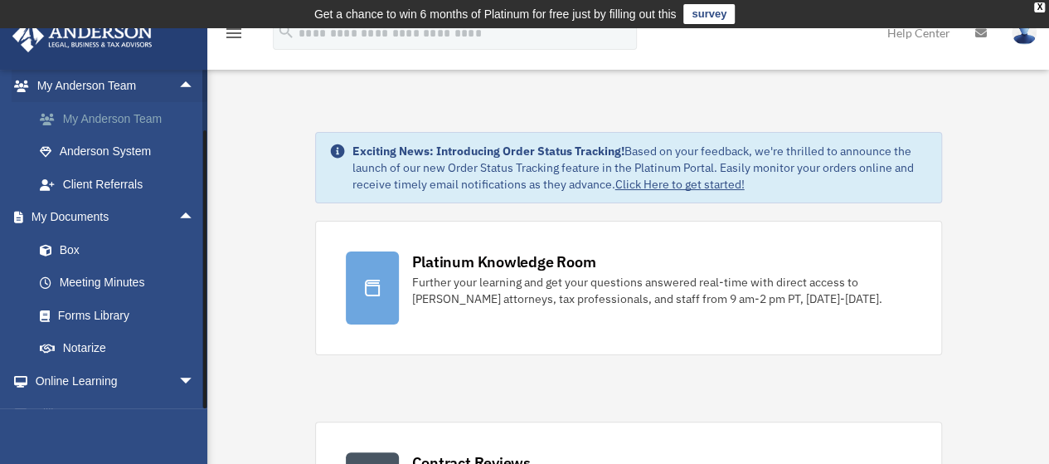
click at [116, 135] on link "My Anderson Team" at bounding box center [121, 118] width 197 height 33
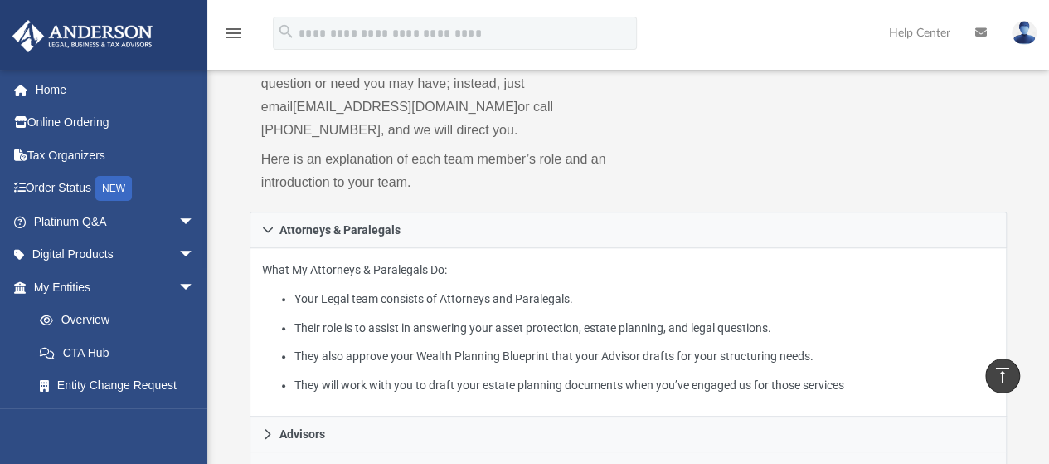
scroll to position [182, 0]
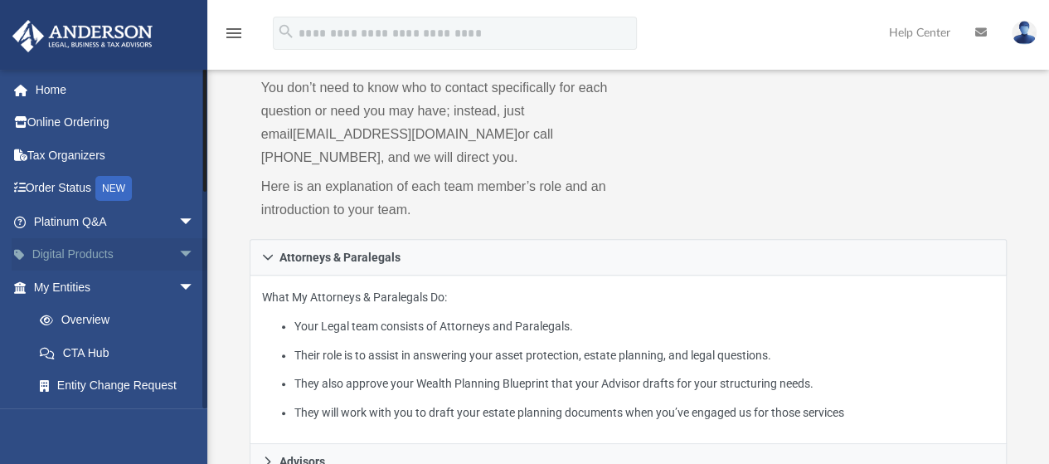
click at [178, 256] on span "arrow_drop_down" at bounding box center [194, 255] width 33 height 34
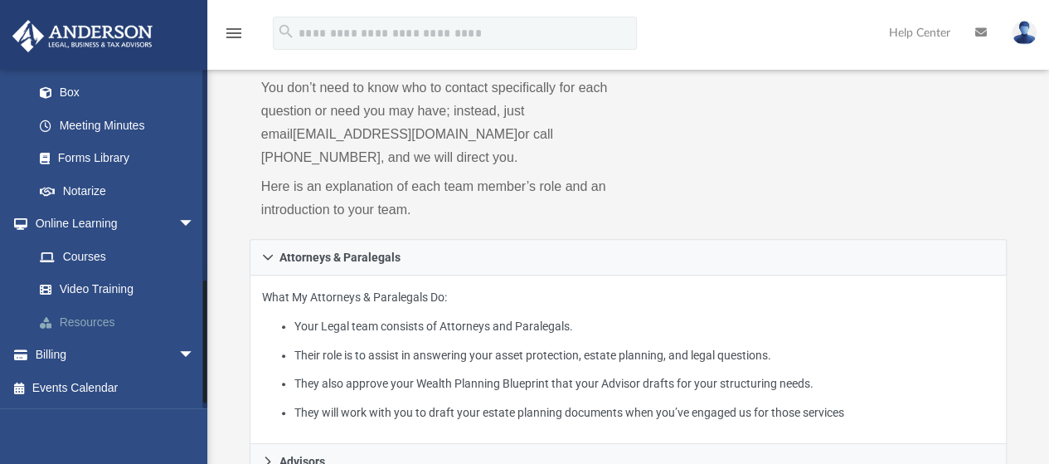
scroll to position [755, 0]
drag, startPoint x: 204, startPoint y: 256, endPoint x: 201, endPoint y: 343, distance: 86.3
click at [201, 343] on div "[EMAIL_ADDRESS][DOMAIN_NAME] Sign Out [EMAIL_ADDRESS][DOMAIN_NAME] Home Online …" at bounding box center [103, 238] width 207 height 339
